Goal: Information Seeking & Learning: Learn about a topic

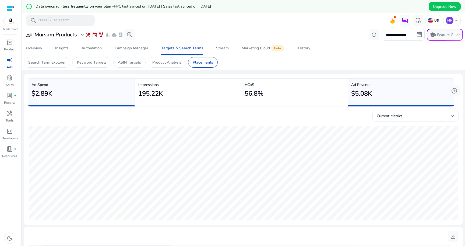
scroll to position [166, 0]
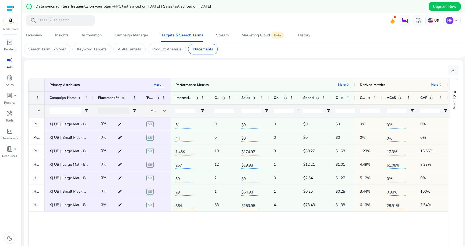
click at [185, 63] on mat-card "download 51 to 57 of 57. Page 2 of 2 Drag here to set row groups Drag here to s…" at bounding box center [244, 172] width 440 height 225
click at [174, 50] on p "Product Analysis" at bounding box center [166, 49] width 29 height 6
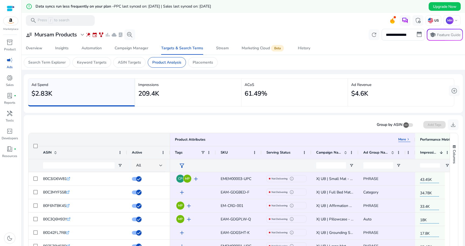
click at [183, 164] on span "filter_alt" at bounding box center [182, 165] width 6 height 6
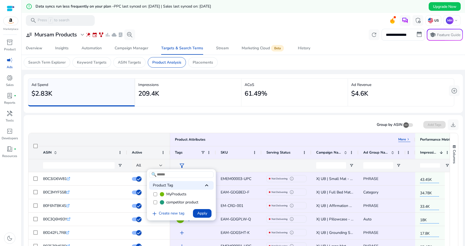
click at [171, 200] on span "competitor product" at bounding box center [182, 202] width 32 height 5
click at [202, 211] on span "Apply" at bounding box center [202, 213] width 10 height 6
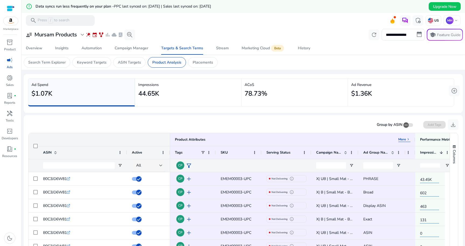
click at [189, 164] on span "filter_alt" at bounding box center [189, 165] width 6 height 6
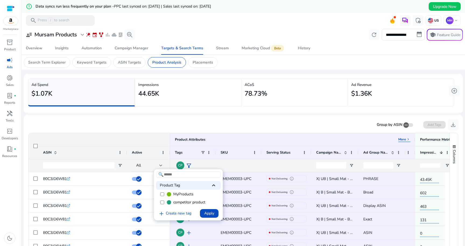
click at [176, 192] on span "MyProducts" at bounding box center [183, 193] width 20 height 5
click at [176, 203] on span "competitor product" at bounding box center [189, 202] width 32 height 5
click at [204, 210] on span at bounding box center [209, 213] width 19 height 13
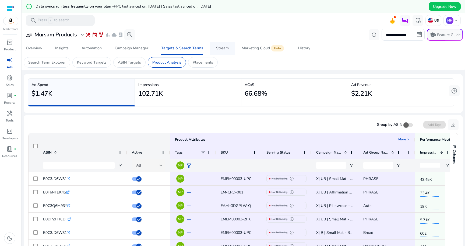
click at [219, 50] on div "Stream" at bounding box center [222, 48] width 13 height 4
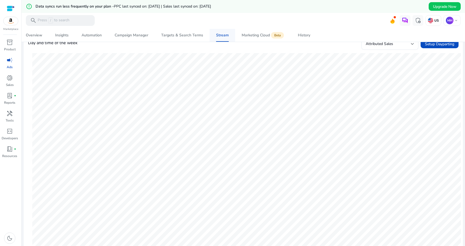
scroll to position [187, 0]
